Goal: Register for event/course

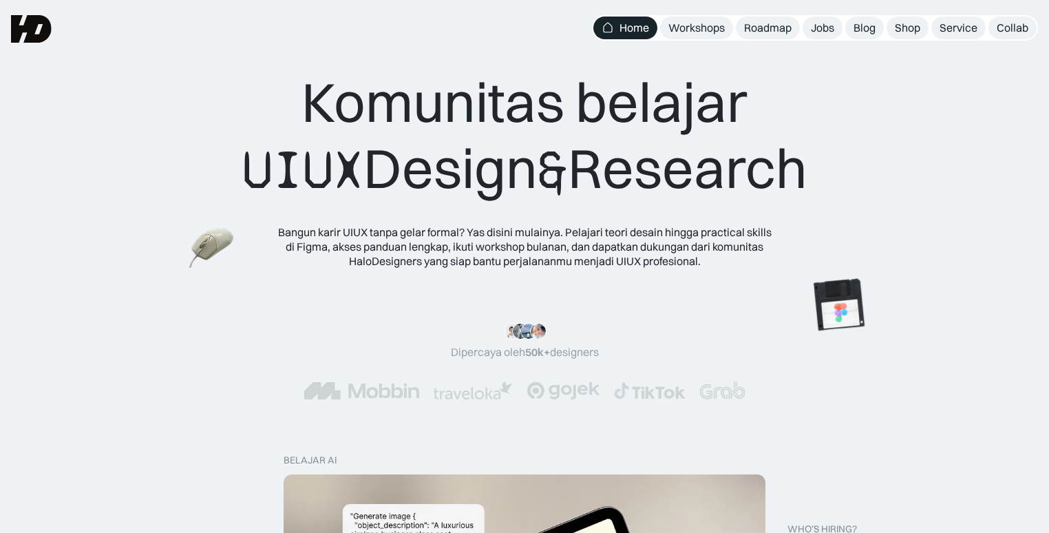
click at [775, 69] on div "Komunitas belajar UIUX Design & Research" at bounding box center [524, 136] width 565 height 134
click at [851, 59] on div "Komunitas belajar UIUX Design & Research Bangun karir UIUX tanpa gelar formal? …" at bounding box center [524, 147] width 1049 height 295
click at [915, 28] on div "Shop" at bounding box center [906, 28] width 25 height 14
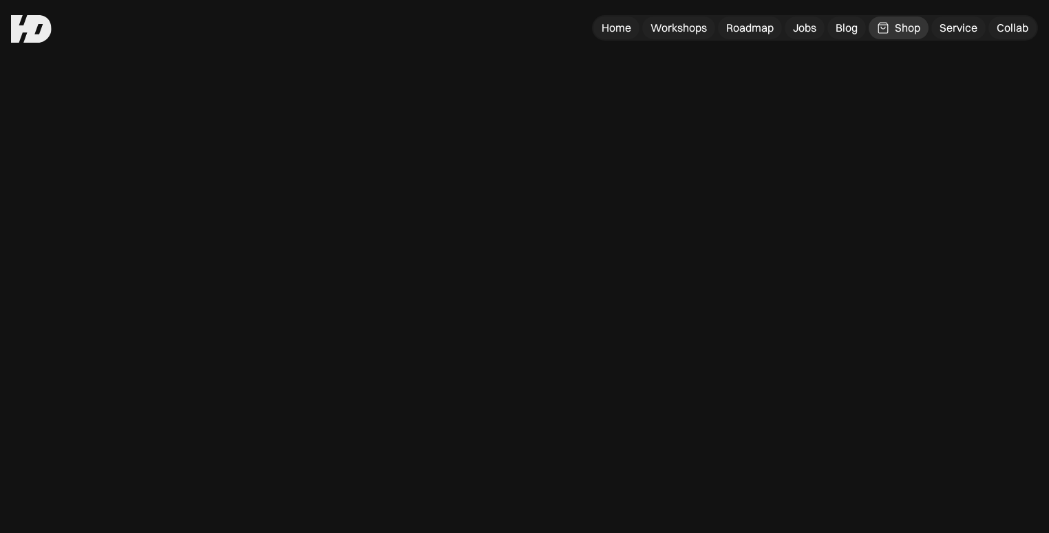
scroll to position [7, 0]
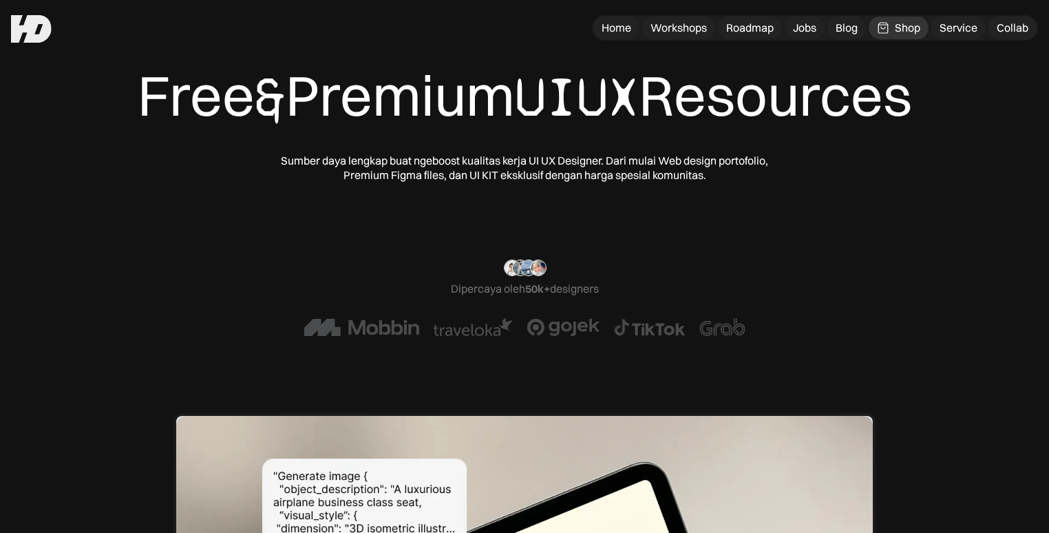
click at [877, 87] on div "Free & Premium UIUX Resources" at bounding box center [525, 96] width 774 height 69
click at [686, 28] on div "Workshops" at bounding box center [678, 28] width 56 height 14
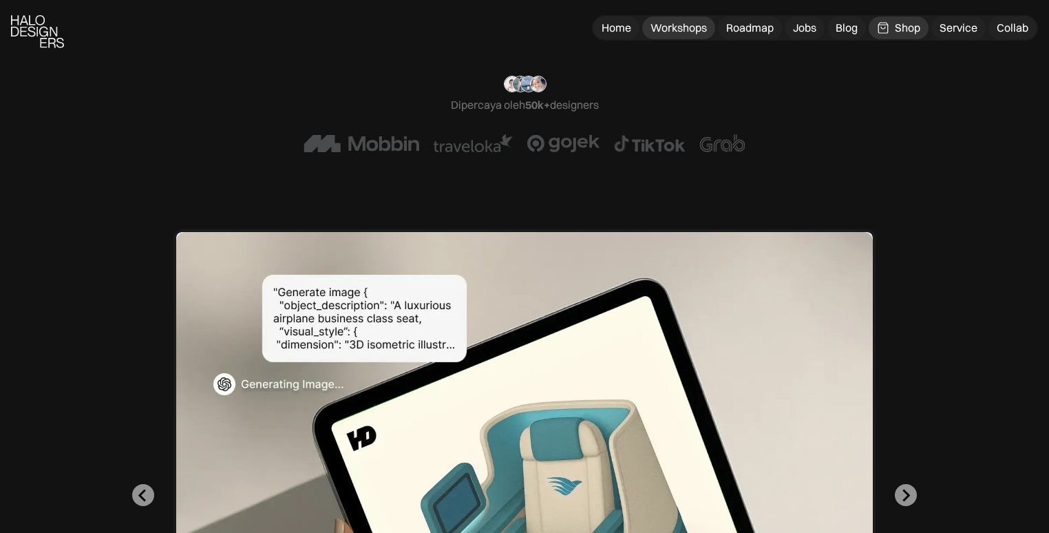
click at [669, 29] on div "Workshops" at bounding box center [678, 28] width 56 height 14
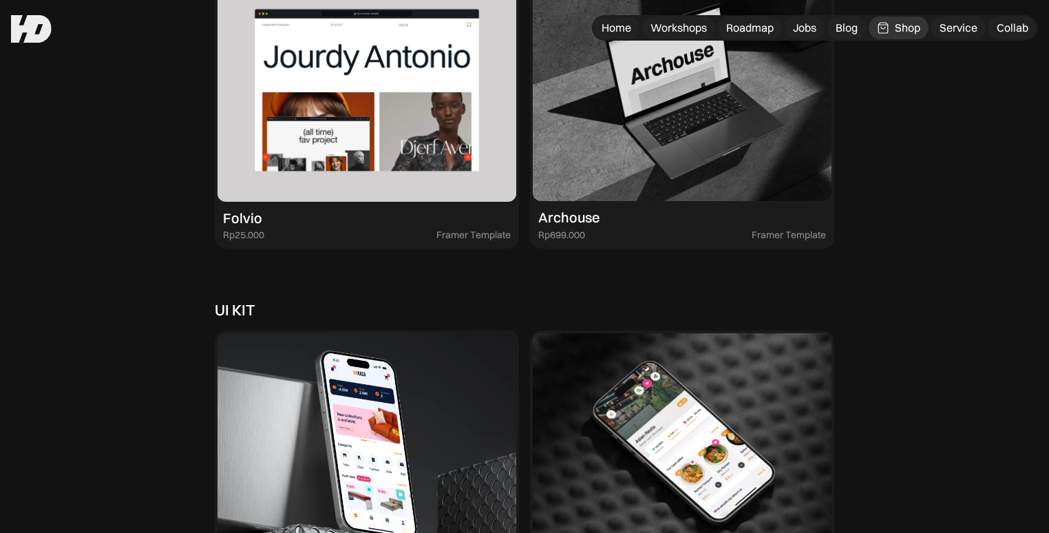
scroll to position [3269, 0]
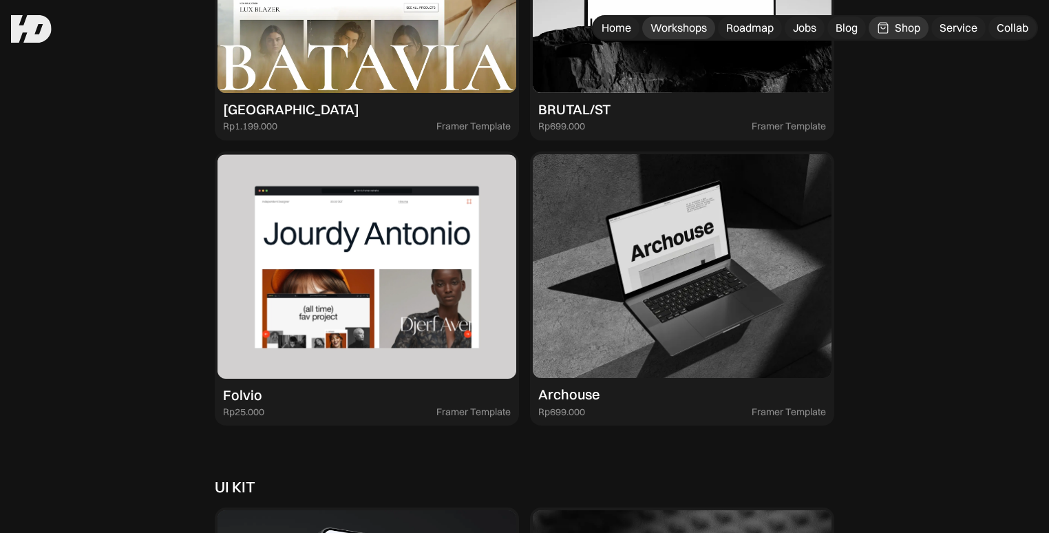
click at [669, 29] on div "Workshops" at bounding box center [678, 28] width 56 height 14
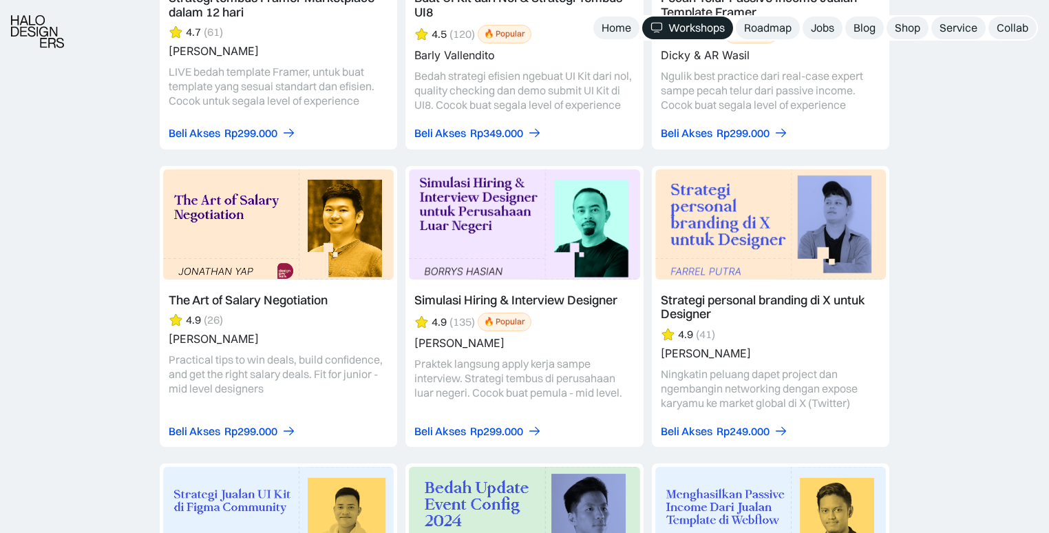
scroll to position [2740, 0]
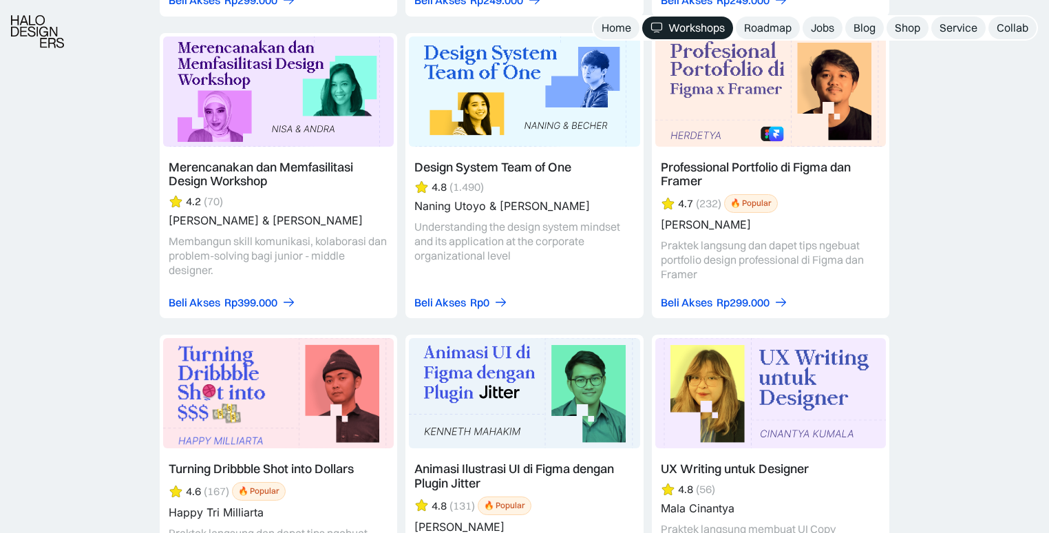
scroll to position [3737, 0]
